Goal: Task Accomplishment & Management: Manage account settings

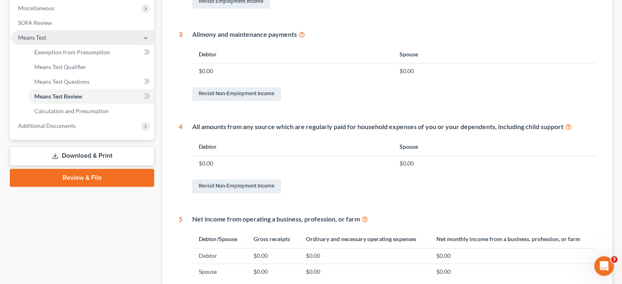
scroll to position [205, 0]
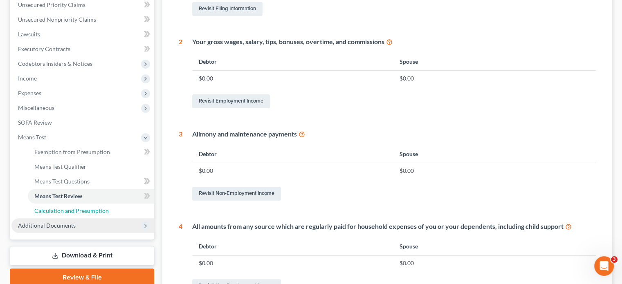
drag, startPoint x: 52, startPoint y: 209, endPoint x: 52, endPoint y: 224, distance: 15.5
click at [52, 209] on span "Calculation and Presumption" at bounding box center [71, 210] width 74 height 7
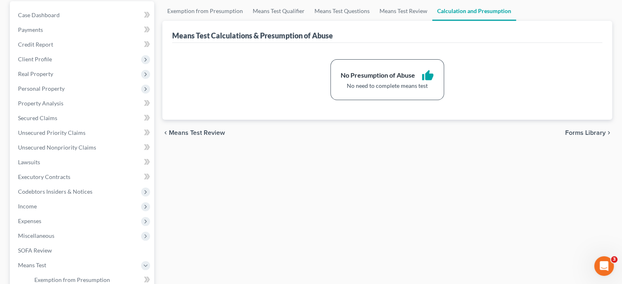
scroll to position [20, 0]
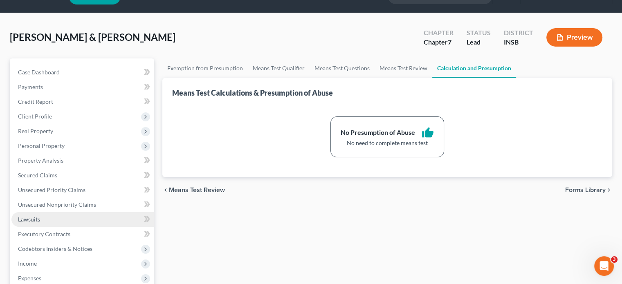
click at [52, 224] on link "Lawsuits" at bounding box center [82, 219] width 143 height 15
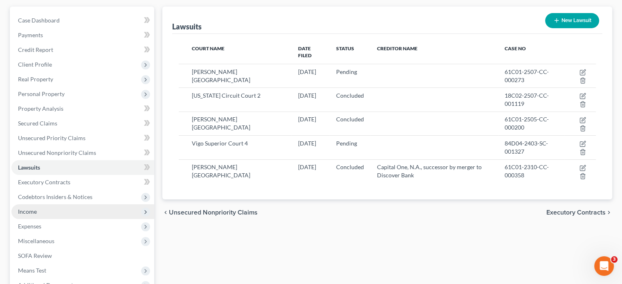
scroll to position [82, 0]
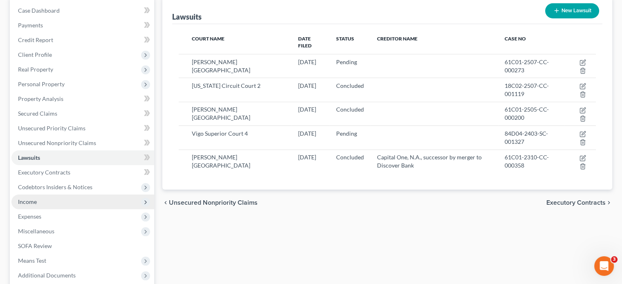
click at [44, 196] on span "Income" at bounding box center [82, 202] width 143 height 15
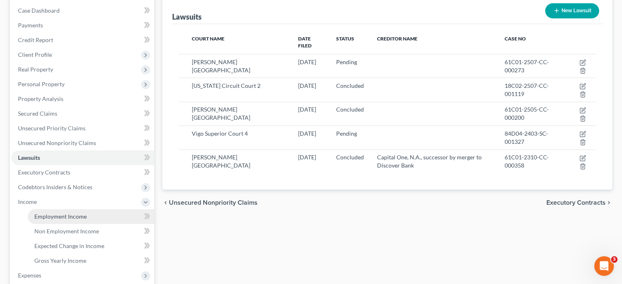
click at [48, 214] on span "Employment Income" at bounding box center [60, 216] width 52 height 7
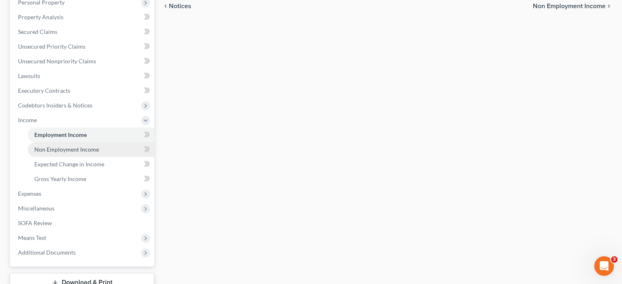
click at [49, 149] on span "Non Employment Income" at bounding box center [66, 149] width 65 height 7
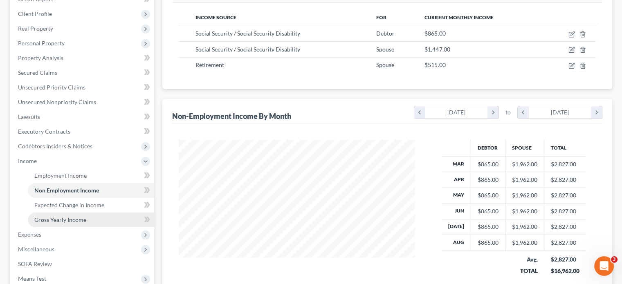
scroll to position [164, 0]
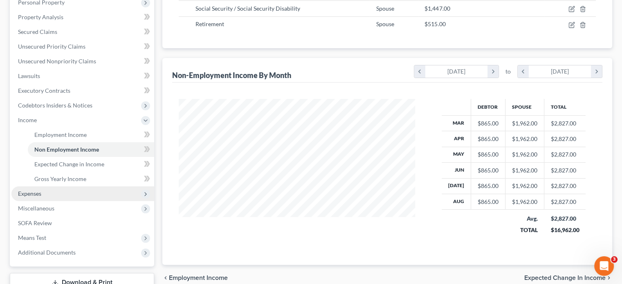
click at [34, 197] on span "Expenses" at bounding box center [82, 193] width 143 height 15
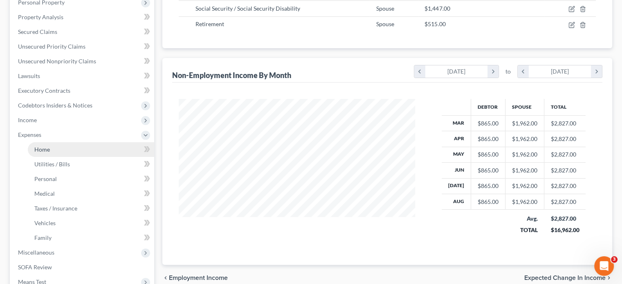
click at [54, 150] on link "Home" at bounding box center [91, 149] width 126 height 15
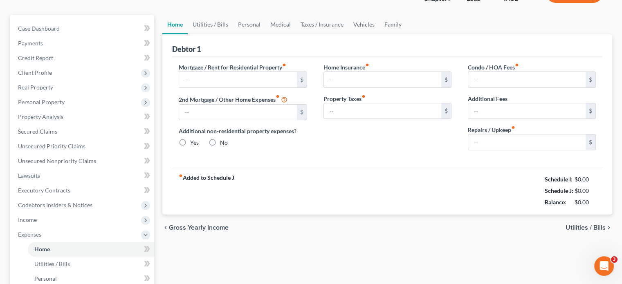
type input "450.00"
type input "0.00"
radio input "true"
type input "100.00"
type input "0.00"
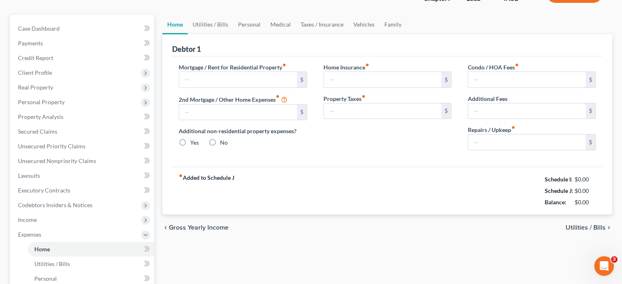
type input "0.00"
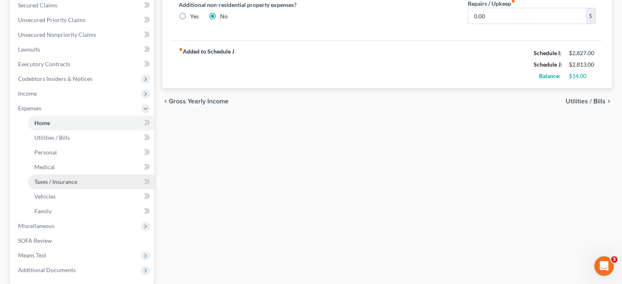
scroll to position [204, 0]
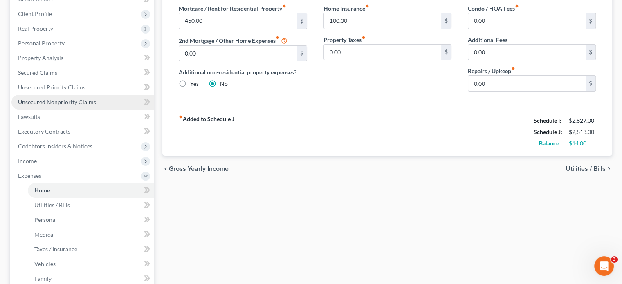
click at [67, 103] on span "Unsecured Nonpriority Claims" at bounding box center [57, 102] width 78 height 7
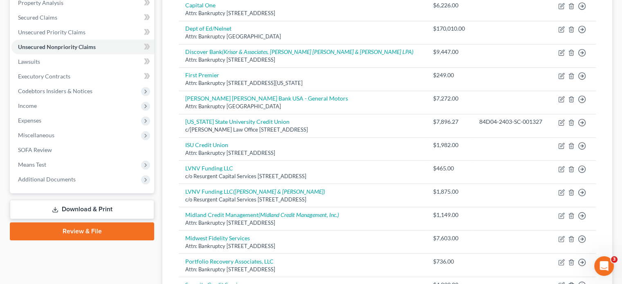
scroll to position [164, 0]
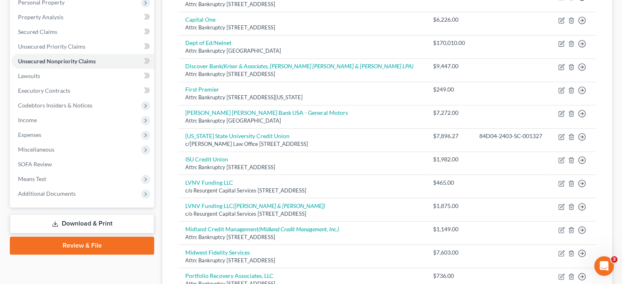
click at [83, 225] on link "Download & Print" at bounding box center [82, 223] width 144 height 19
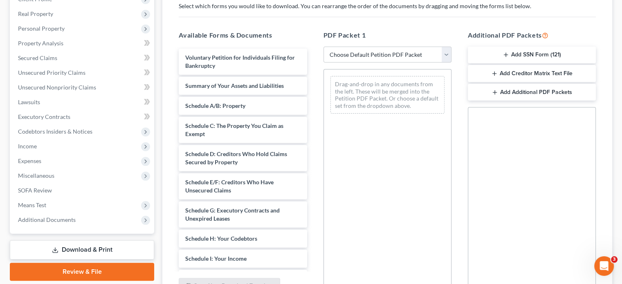
scroll to position [204, 0]
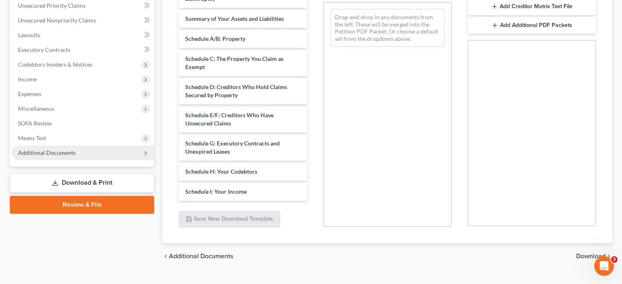
click at [43, 154] on span "Additional Documents" at bounding box center [47, 152] width 58 height 7
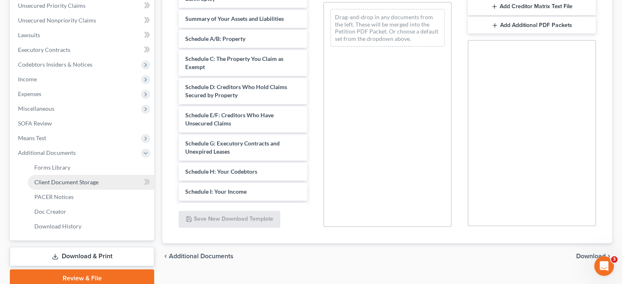
click at [58, 181] on span "Client Document Storage" at bounding box center [66, 182] width 64 height 7
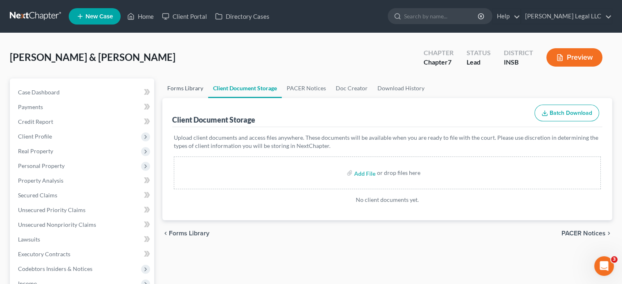
click at [177, 86] on link "Forms Library" at bounding box center [185, 88] width 46 height 20
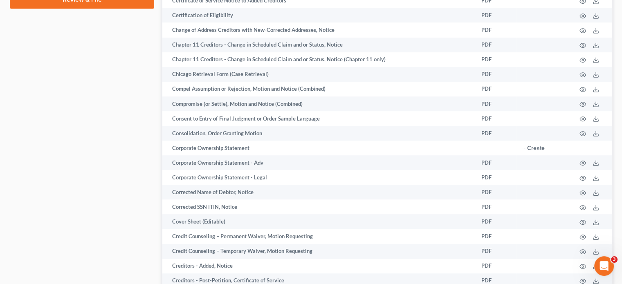
scroll to position [647, 0]
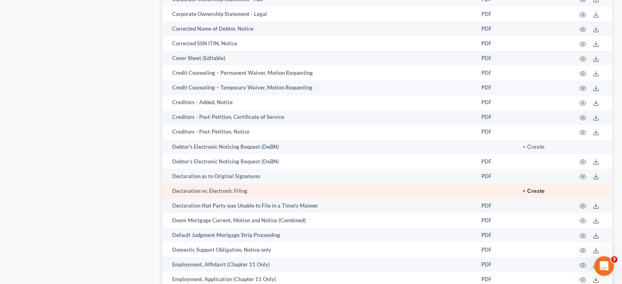
click at [538, 194] on button "+ Create" at bounding box center [533, 191] width 22 height 6
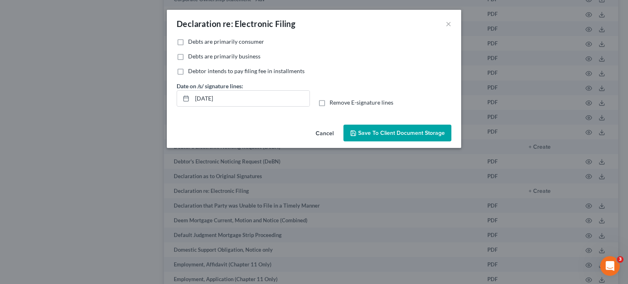
click at [188, 42] on label "Debts are primarily consumer" at bounding box center [226, 42] width 76 height 8
click at [191, 42] on input "Debts are primarily consumer" at bounding box center [193, 40] width 5 height 5
checkbox input "true"
click at [374, 134] on span "Save to Client Document Storage" at bounding box center [401, 133] width 87 height 7
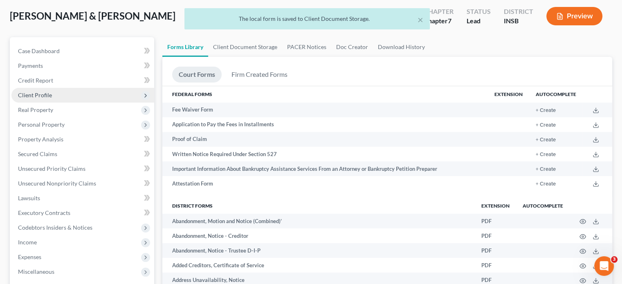
scroll to position [0, 0]
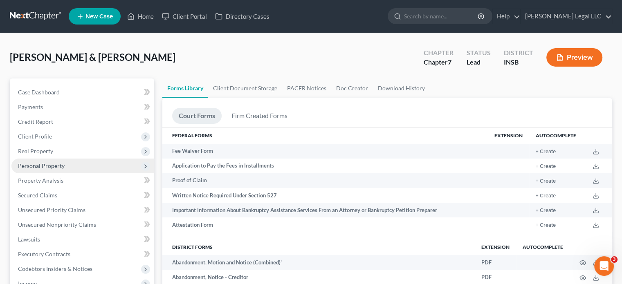
click at [42, 164] on span "Personal Property" at bounding box center [41, 165] width 47 height 7
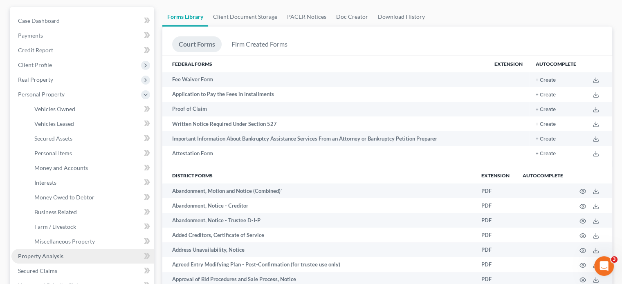
scroll to position [164, 0]
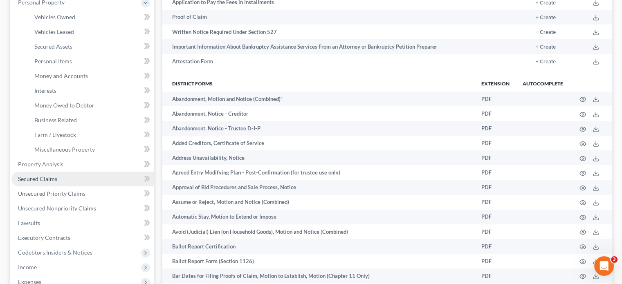
click at [33, 177] on span "Secured Claims" at bounding box center [37, 178] width 39 height 7
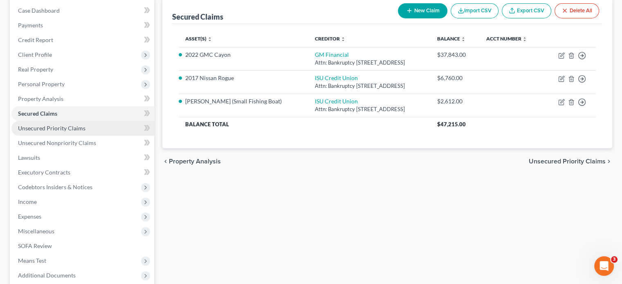
click at [58, 131] on span "Unsecured Priority Claims" at bounding box center [51, 128] width 67 height 7
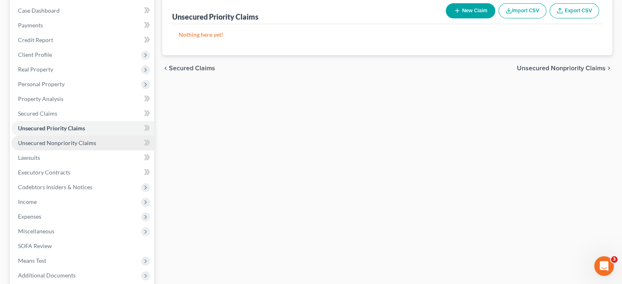
click at [56, 144] on span "Unsecured Nonpriority Claims" at bounding box center [57, 142] width 78 height 7
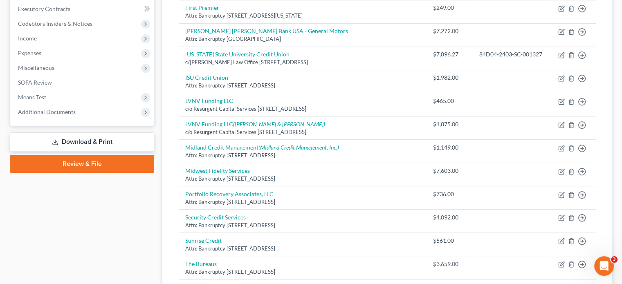
click at [69, 137] on link "Download & Print" at bounding box center [82, 141] width 144 height 19
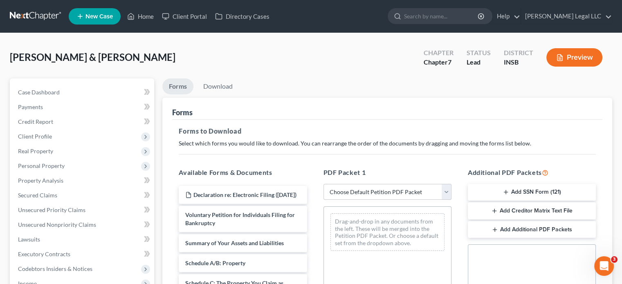
drag, startPoint x: 388, startPoint y: 189, endPoint x: 378, endPoint y: 197, distance: 12.3
click at [388, 189] on select "Choose Default Petition PDF Packet Complete Bankruptcy Petition (all forms and …" at bounding box center [387, 192] width 128 height 16
select select "0"
click at [326, 184] on select "Choose Default Petition PDF Packet Complete Bankruptcy Petition (all forms and …" at bounding box center [387, 192] width 128 height 16
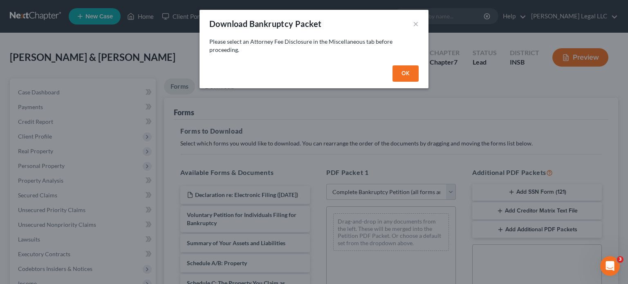
click at [399, 72] on button "OK" at bounding box center [405, 73] width 26 height 16
select select
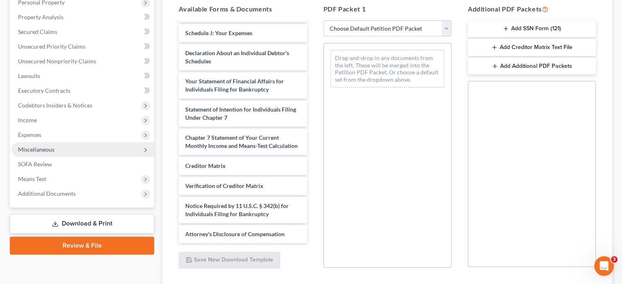
click at [43, 148] on span "Miscellaneous" at bounding box center [36, 149] width 36 height 7
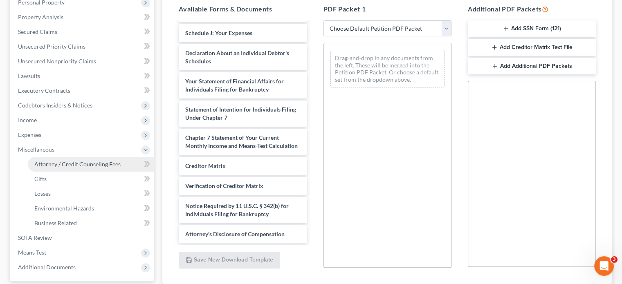
click at [49, 161] on span "Attorney / Credit Counseling Fees" at bounding box center [77, 164] width 86 height 7
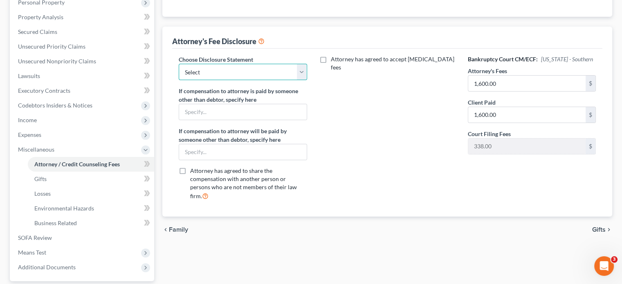
drag, startPoint x: 217, startPoint y: 69, endPoint x: 217, endPoint y: 76, distance: 6.9
click at [217, 69] on select "Select Attorney Compensation Disclosure" at bounding box center [243, 72] width 128 height 16
select select "0"
click at [179, 64] on select "Select Attorney Compensation Disclosure" at bounding box center [243, 72] width 128 height 16
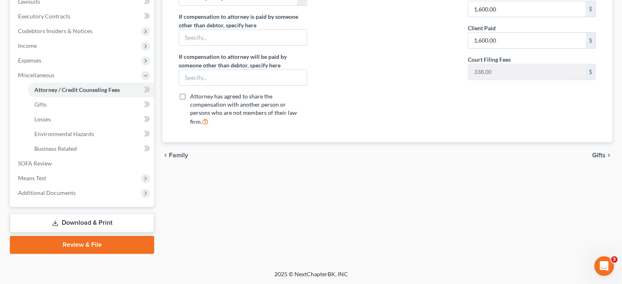
click at [67, 222] on link "Download & Print" at bounding box center [82, 222] width 144 height 19
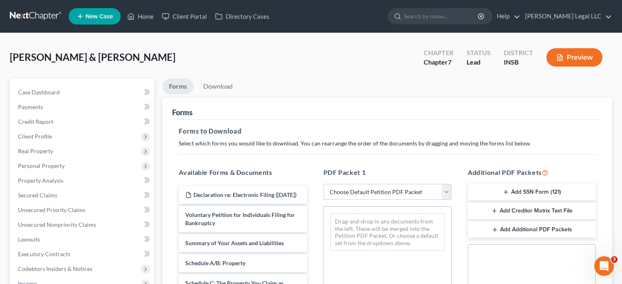
drag, startPoint x: 371, startPoint y: 187, endPoint x: 366, endPoint y: 196, distance: 10.4
click at [371, 187] on select "Choose Default Petition PDF Packet Complete Bankruptcy Petition (all forms and …" at bounding box center [387, 192] width 128 height 16
select select "0"
click at [323, 184] on select "Choose Default Petition PDF Packet Complete Bankruptcy Petition (all forms and …" at bounding box center [387, 192] width 128 height 16
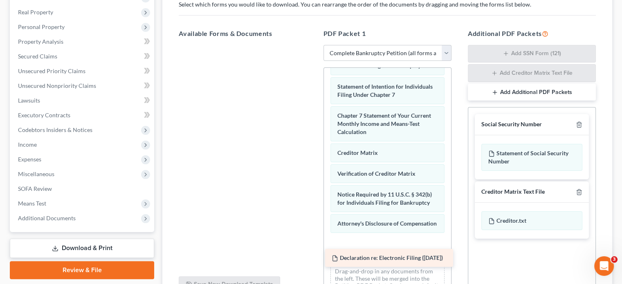
drag, startPoint x: 253, startPoint y: 112, endPoint x: 374, endPoint y: 267, distance: 196.8
click at [313, 45] on div "Declaration re: Electronic Filing ([DATE]) Declaration re: Electronic Filing ([…" at bounding box center [242, 45] width 141 height 0
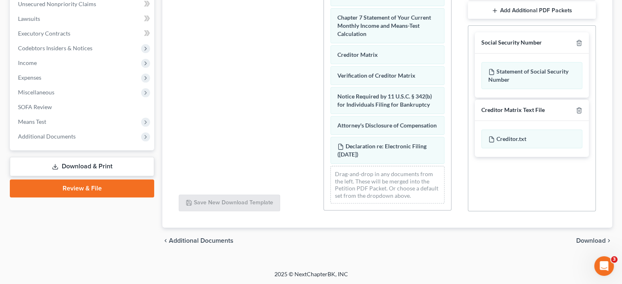
click at [580, 233] on div "chevron_left Additional Documents Download chevron_right" at bounding box center [387, 241] width 450 height 26
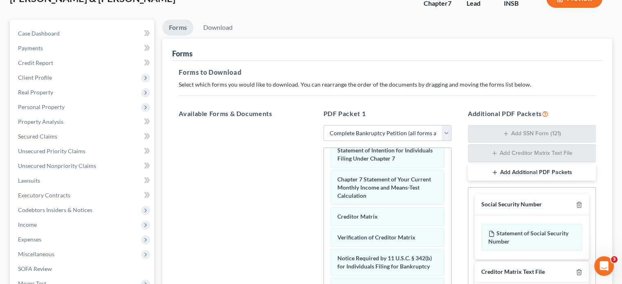
scroll to position [57, 0]
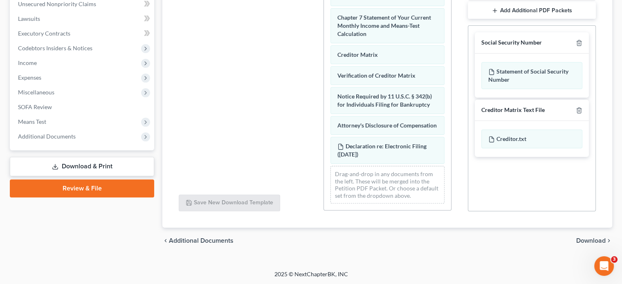
click at [584, 238] on span "Download" at bounding box center [590, 240] width 29 height 7
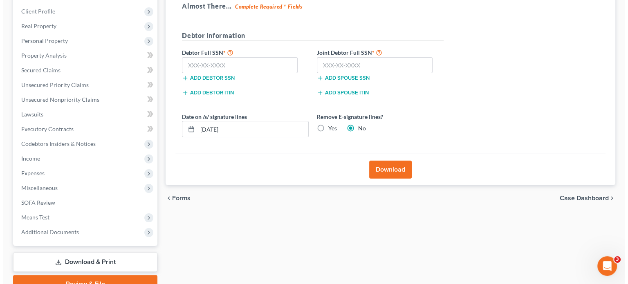
scroll to position [83, 0]
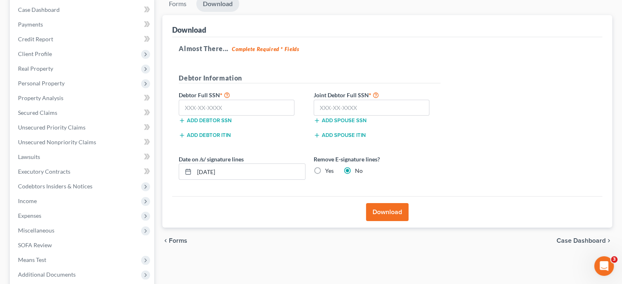
click at [325, 167] on label "Yes" at bounding box center [329, 171] width 9 height 8
click at [328, 167] on input "Yes" at bounding box center [330, 169] width 5 height 5
radio input "true"
radio input "false"
click at [383, 207] on button "Download" at bounding box center [387, 212] width 43 height 18
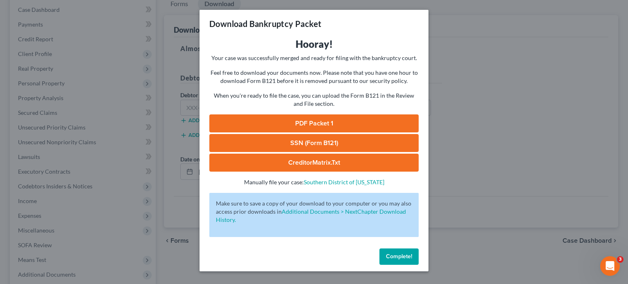
click at [245, 117] on link "PDF Packet 1" at bounding box center [313, 123] width 209 height 18
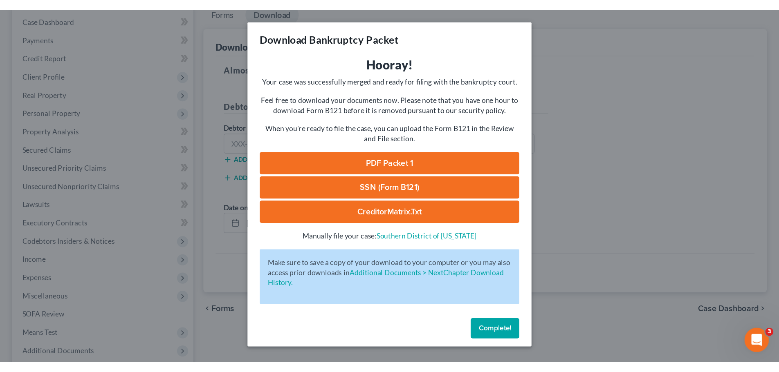
scroll to position [77, 0]
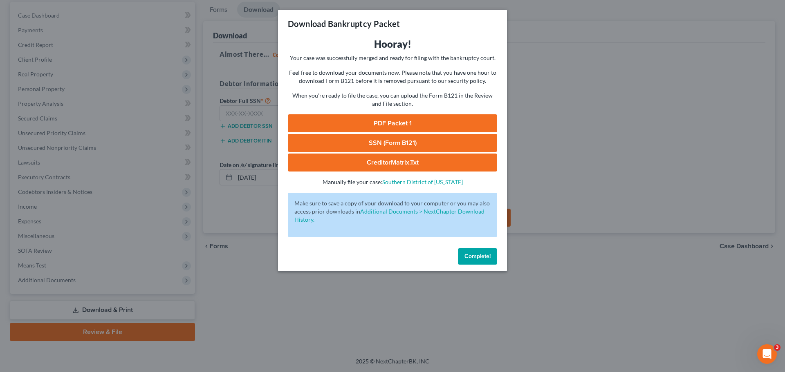
click at [482, 265] on div "Complete!" at bounding box center [392, 258] width 229 height 26
click at [482, 257] on span "Complete!" at bounding box center [477, 256] width 26 height 7
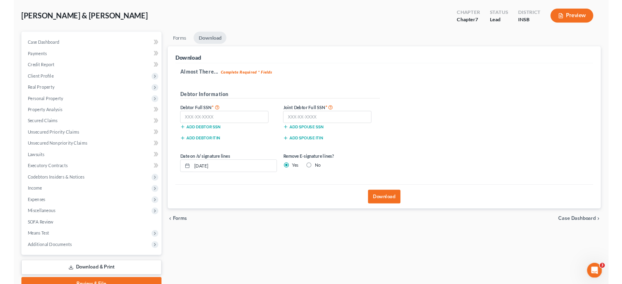
scroll to position [0, 0]
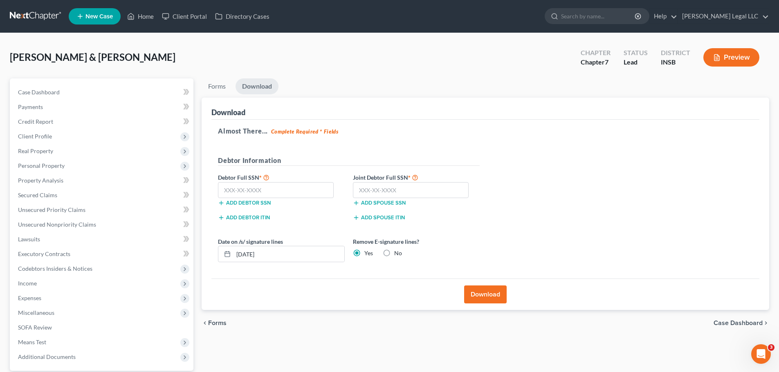
drag, startPoint x: 281, startPoint y: 60, endPoint x: 276, endPoint y: 51, distance: 11.0
click at [281, 60] on div "[PERSON_NAME] & [PERSON_NAME] Upgraded Chapter Chapter 7 Status Lead District I…" at bounding box center [389, 61] width 759 height 36
click at [148, 18] on link "Home" at bounding box center [140, 16] width 35 height 15
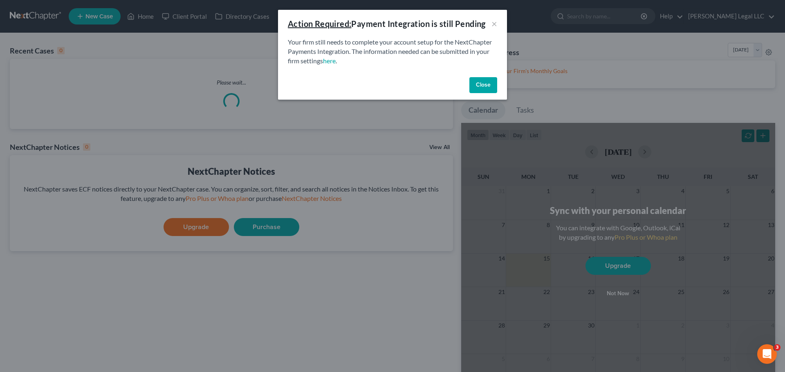
click at [475, 83] on button "Close" at bounding box center [483, 85] width 28 height 16
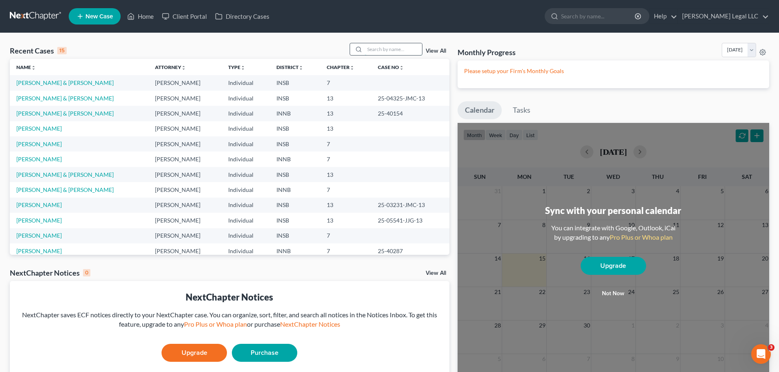
click at [377, 52] on input "search" at bounding box center [393, 49] width 57 height 12
type input "[PERSON_NAME]"
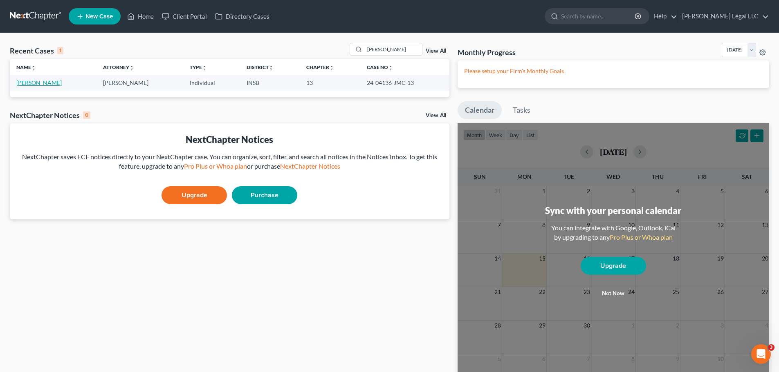
click at [43, 83] on link "[PERSON_NAME]" at bounding box center [38, 82] width 45 height 7
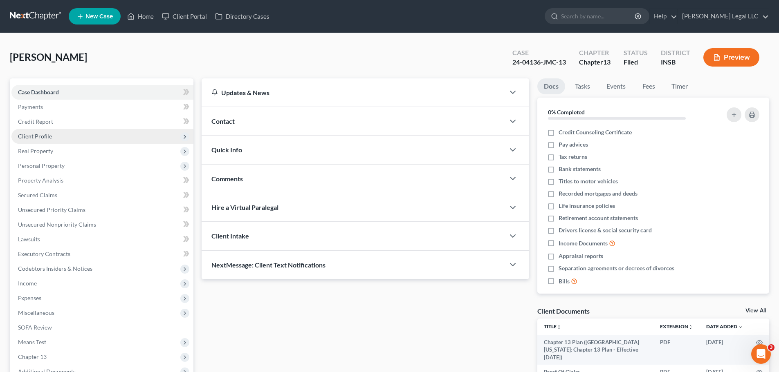
click at [38, 135] on span "Client Profile" at bounding box center [35, 136] width 34 height 7
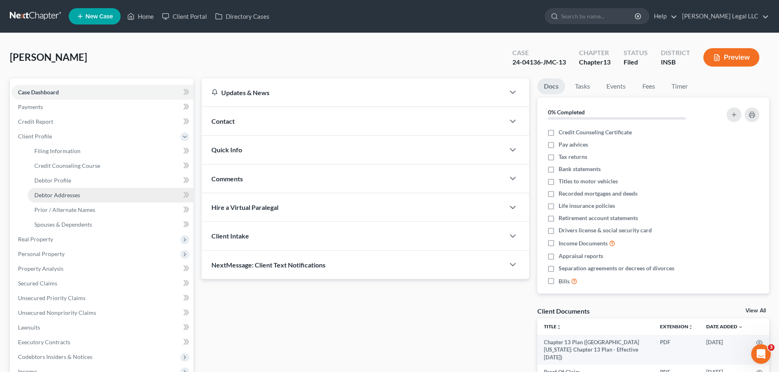
click at [40, 193] on span "Debtor Addresses" at bounding box center [57, 195] width 46 height 7
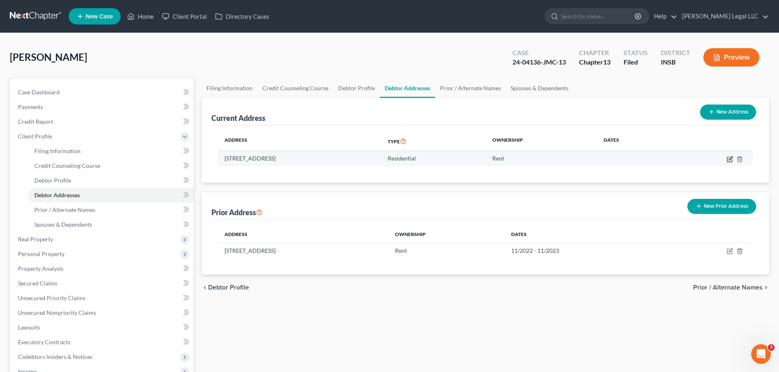
click at [621, 161] on icon "button" at bounding box center [729, 159] width 5 height 5
select select "15"
select select "0"
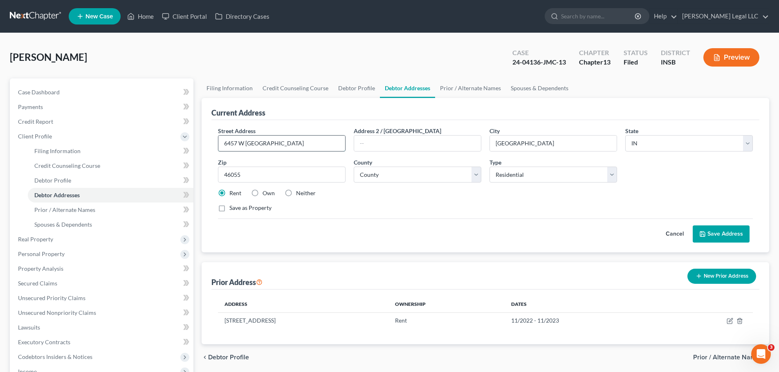
click at [275, 141] on input "6457 W [GEOGRAPHIC_DATA]" at bounding box center [281, 144] width 127 height 16
click at [541, 148] on input "[GEOGRAPHIC_DATA]" at bounding box center [553, 144] width 127 height 16
click at [541, 145] on input "[GEOGRAPHIC_DATA]" at bounding box center [553, 144] width 127 height 16
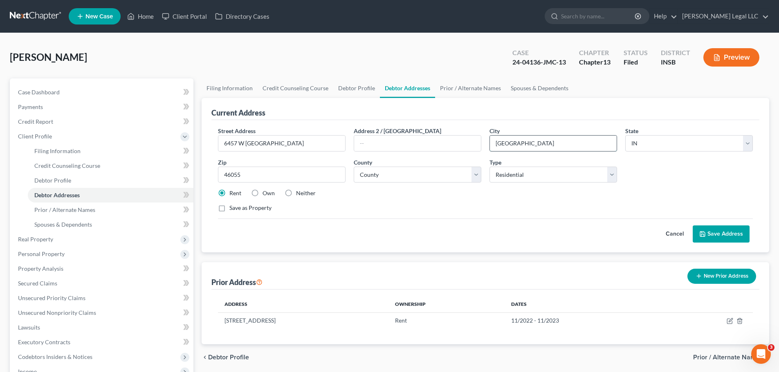
click at [541, 145] on input "[GEOGRAPHIC_DATA]" at bounding box center [553, 144] width 127 height 16
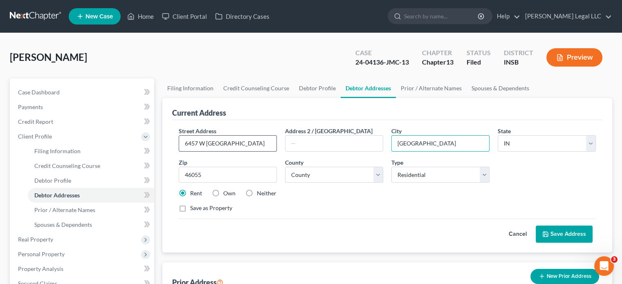
click at [260, 140] on input "6457 W [GEOGRAPHIC_DATA]" at bounding box center [227, 144] width 97 height 16
click at [431, 142] on input "[GEOGRAPHIC_DATA]" at bounding box center [440, 144] width 97 height 16
